Goal: Check status: Check status

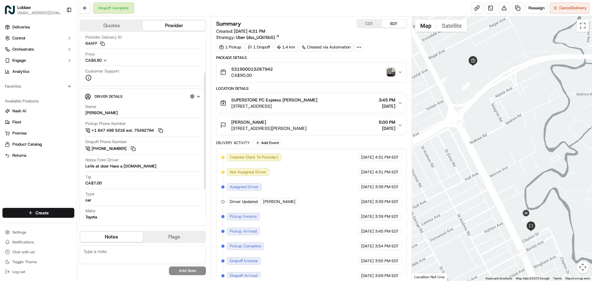
scroll to position [62, 0]
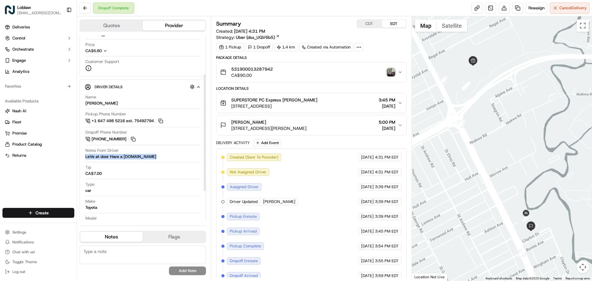
drag, startPoint x: 84, startPoint y: 157, endPoint x: 145, endPoint y: 160, distance: 61.5
click at [145, 160] on div "Driver Details Hidden ( 4 ) Name [PERSON_NAME] Pickup Phone Number +1 647 498 5…" at bounding box center [143, 173] width 126 height 188
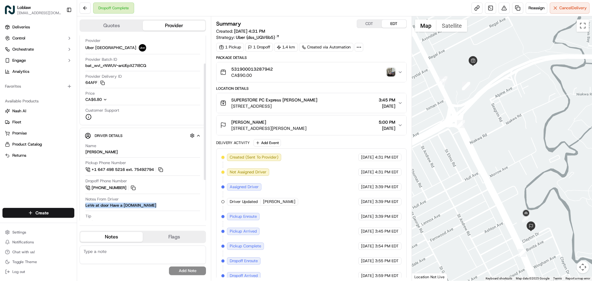
scroll to position [0, 0]
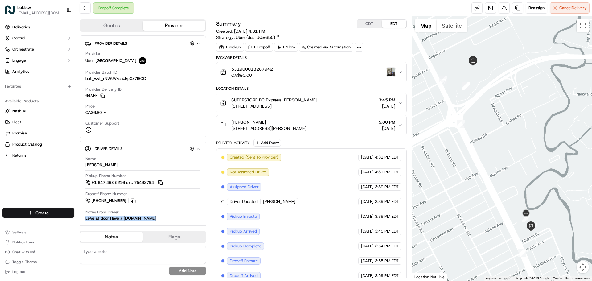
click at [391, 70] on img "button" at bounding box center [391, 72] width 9 height 9
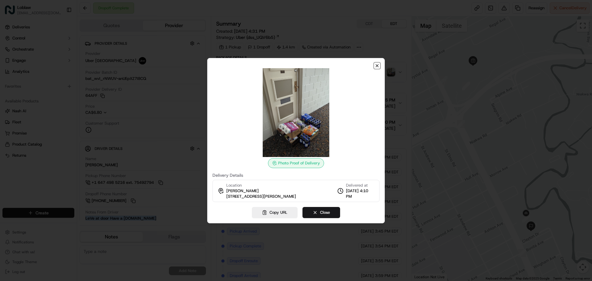
click at [375, 64] on icon "button" at bounding box center [377, 65] width 5 height 5
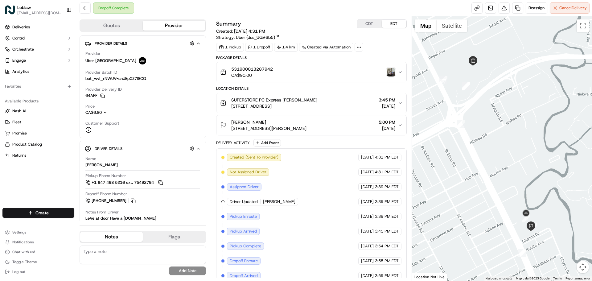
click at [390, 72] on img "button" at bounding box center [391, 72] width 9 height 9
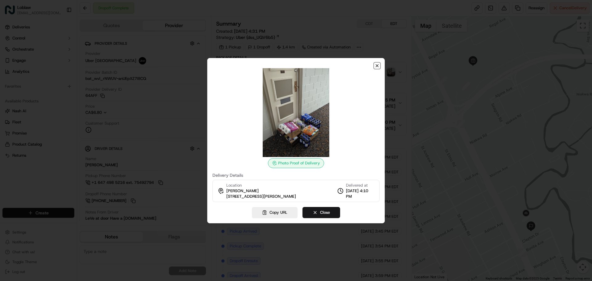
click at [378, 65] on icon "button" at bounding box center [377, 65] width 5 height 5
